Goal: Task Accomplishment & Management: Complete application form

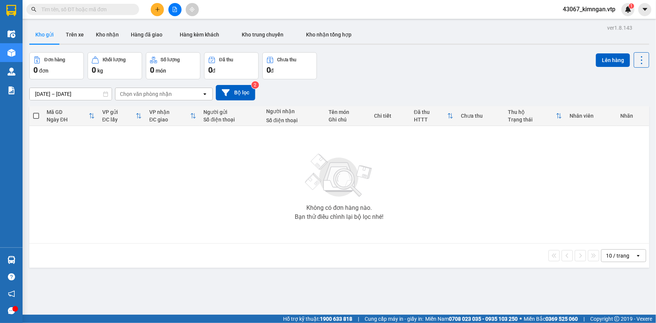
click at [154, 16] on div "Kết quả tìm kiếm ( 0 ) Bộ lọc No Data 43067_kimngan.vtp 1" at bounding box center [328, 9] width 656 height 19
click at [162, 12] on button at bounding box center [157, 9] width 13 height 13
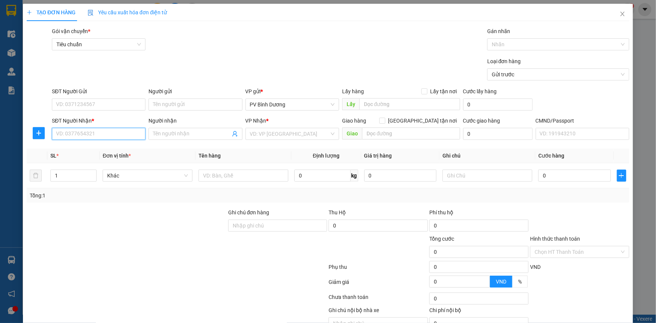
click at [86, 136] on input "SĐT Người Nhận *" at bounding box center [99, 134] width 94 height 12
click at [78, 145] on div "0969534296 - HƯƠNG/knm" at bounding box center [98, 149] width 84 height 8
type input "0969534296"
type input "HƯƠNG/knm"
type input "0969534296"
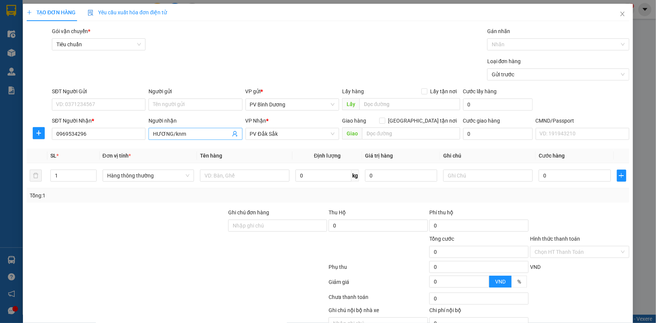
click at [202, 136] on input "HƯƠNG/knm" at bounding box center [191, 134] width 77 height 8
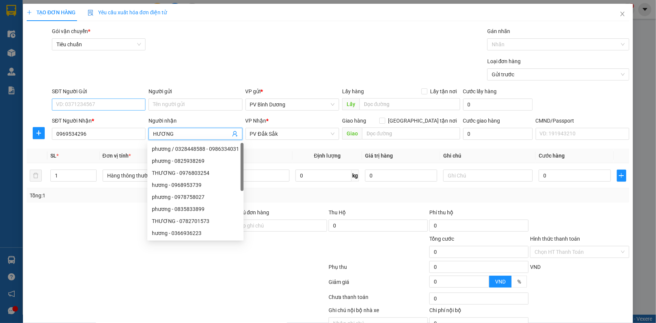
type input "HƯƠNG"
click at [92, 106] on input "SĐT Người Gửi" at bounding box center [99, 104] width 94 height 12
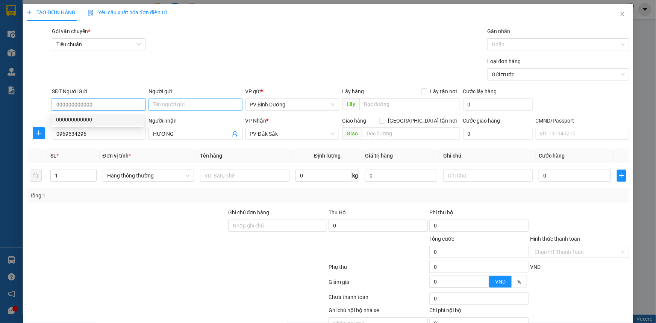
type input "000000000000"
click at [189, 103] on input "Người gửi" at bounding box center [195, 104] width 94 height 12
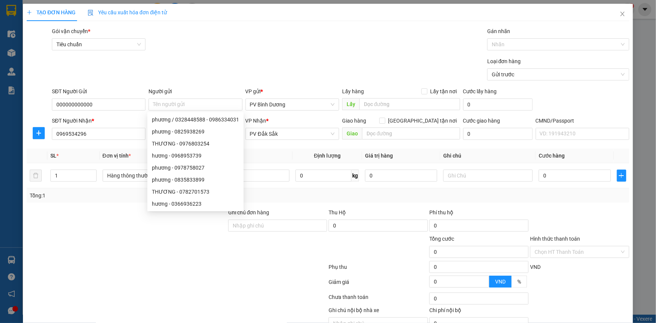
click at [129, 279] on div at bounding box center [177, 283] width 302 height 15
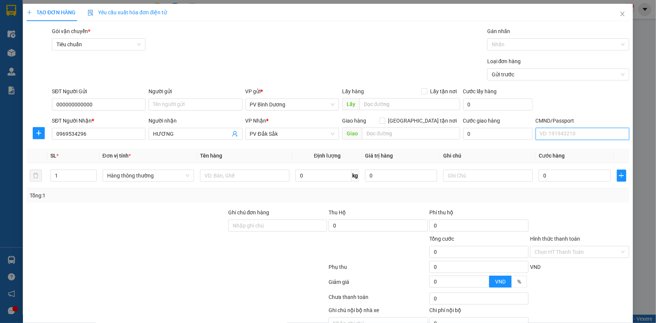
click at [552, 134] on input "CMND/Passport" at bounding box center [582, 134] width 94 height 12
click at [245, 181] on div at bounding box center [244, 175] width 89 height 15
click at [245, 179] on input "text" at bounding box center [244, 175] width 89 height 12
type input "B"
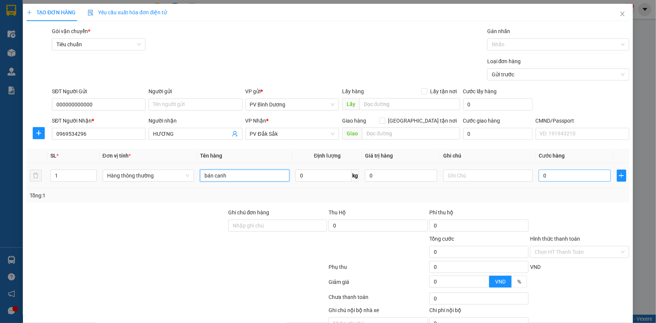
type input "bán canh"
click at [588, 175] on input "0" at bounding box center [574, 175] width 72 height 12
type input "4"
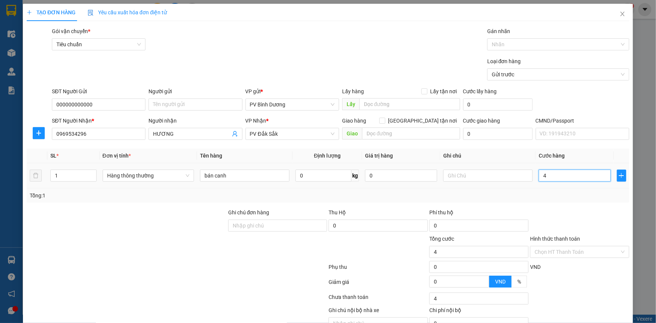
type input "40"
type input "400"
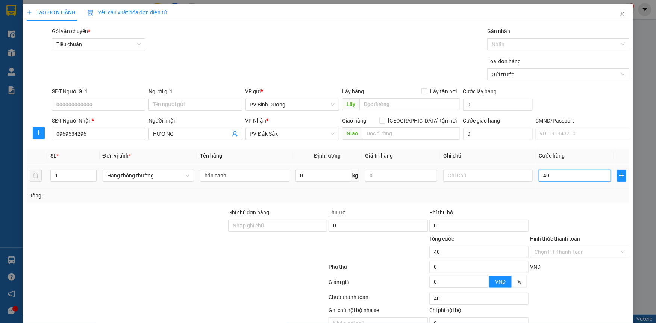
type input "400"
type input "4.000"
type input "40.000"
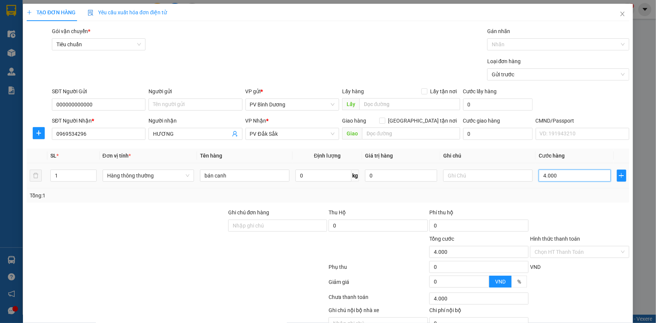
type input "40.000"
type input "400.000"
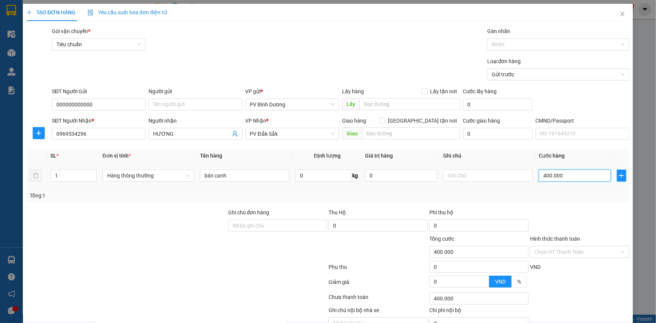
type input "40.000"
click at [457, 175] on input "text" at bounding box center [487, 175] width 89 height 12
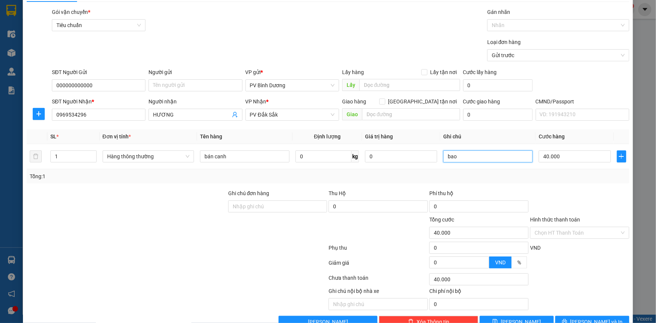
scroll to position [38, 0]
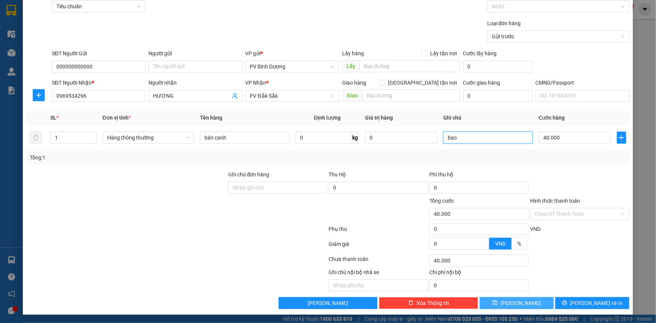
type input "bao"
click at [520, 302] on span "[PERSON_NAME]" at bounding box center [520, 303] width 40 height 8
type input "0"
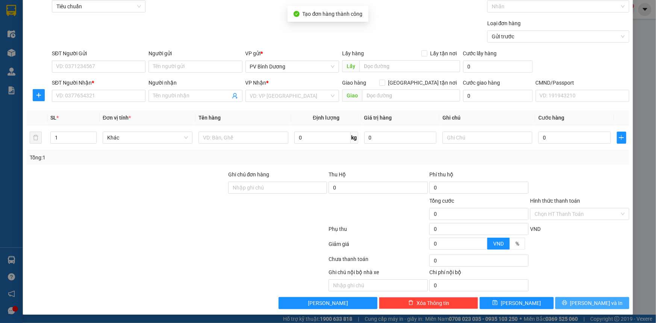
click at [573, 305] on button "[PERSON_NAME] và In" at bounding box center [592, 303] width 74 height 12
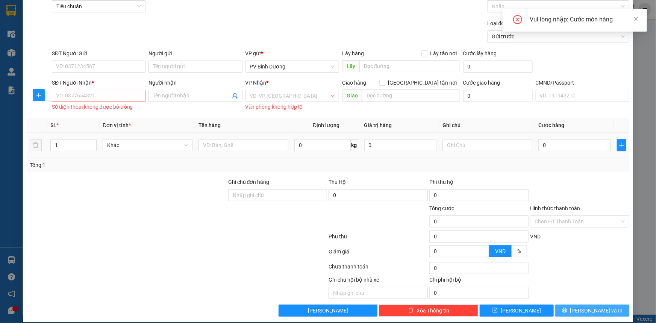
scroll to position [0, 0]
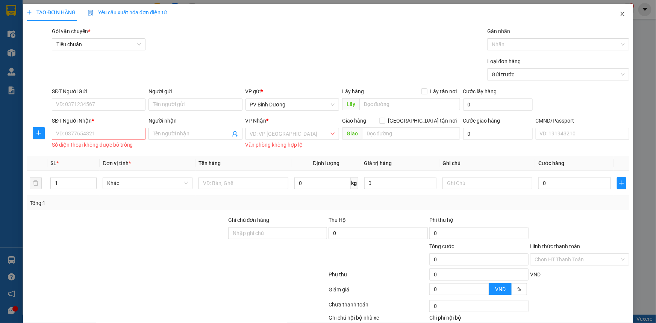
click at [620, 14] on icon "close" at bounding box center [622, 14] width 4 height 5
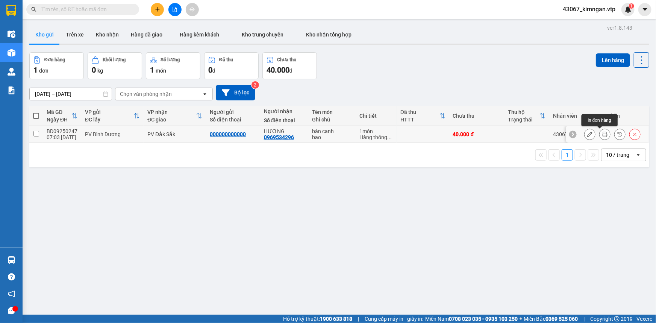
click at [602, 133] on icon at bounding box center [604, 133] width 5 height 5
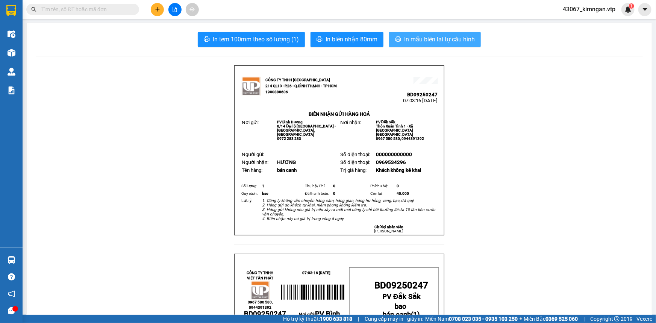
click at [428, 36] on span "In mẫu biên lai tự cấu hình" at bounding box center [439, 39] width 71 height 9
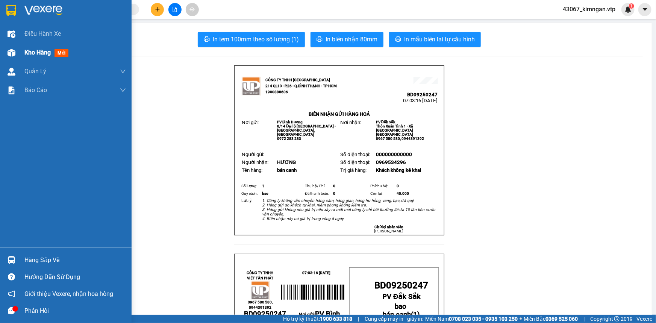
click at [32, 50] on span "Kho hàng" at bounding box center [37, 52] width 26 height 7
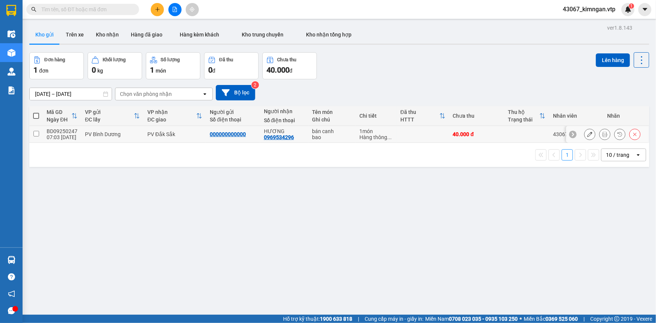
drag, startPoint x: 38, startPoint y: 133, endPoint x: 47, endPoint y: 137, distance: 10.3
click at [38, 133] on input "checkbox" at bounding box center [36, 134] width 6 height 6
checkbox input "true"
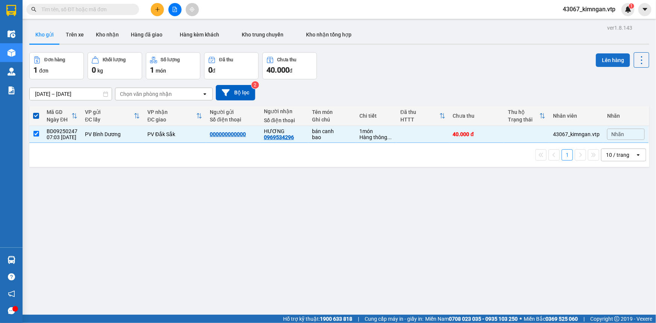
click at [609, 57] on button "Lên hàng" at bounding box center [612, 60] width 34 height 14
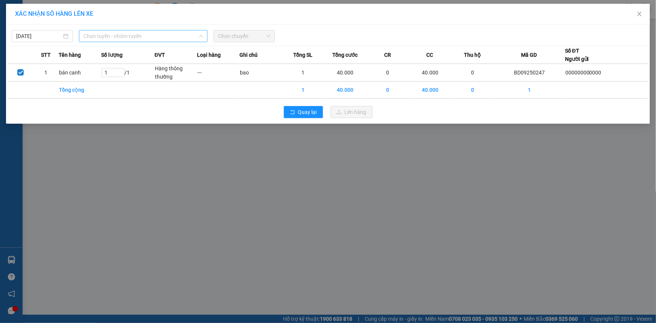
click at [132, 39] on span "Chọn tuyến - nhóm tuyến" at bounding box center [142, 35] width 119 height 11
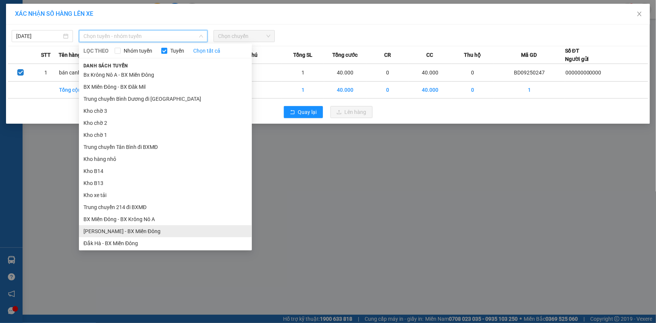
scroll to position [102, 0]
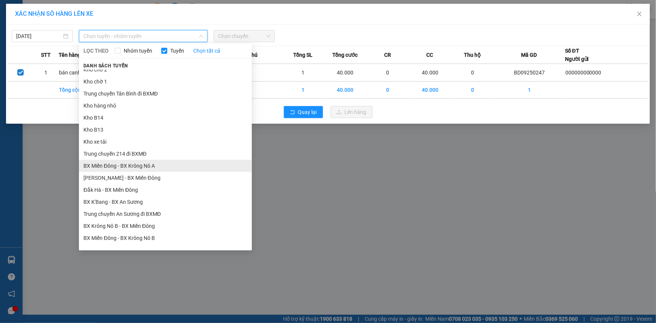
click at [156, 163] on li "BX Miền Đông - BX Krông Nô A" at bounding box center [165, 166] width 173 height 12
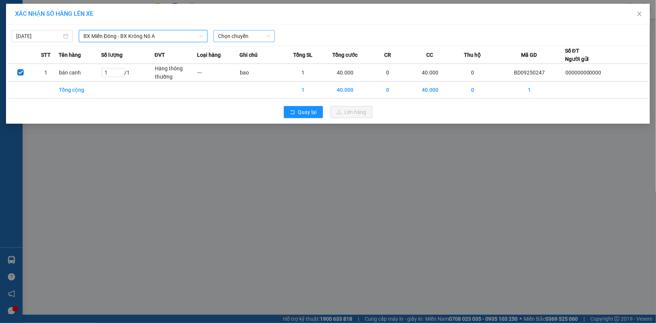
click at [245, 39] on span "Chọn chuyến" at bounding box center [244, 35] width 52 height 11
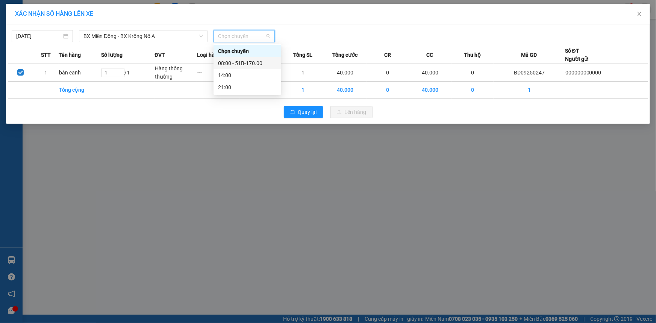
click at [244, 62] on div "08:00 - 51B-170.00" at bounding box center [247, 63] width 59 height 8
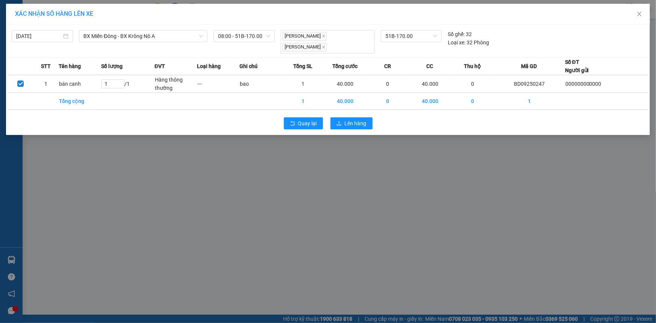
click at [372, 119] on div "Quay lại Lên hàng" at bounding box center [328, 123] width 640 height 20
click at [362, 122] on span "Lên hàng" at bounding box center [355, 123] width 22 height 8
